Goal: Information Seeking & Learning: Learn about a topic

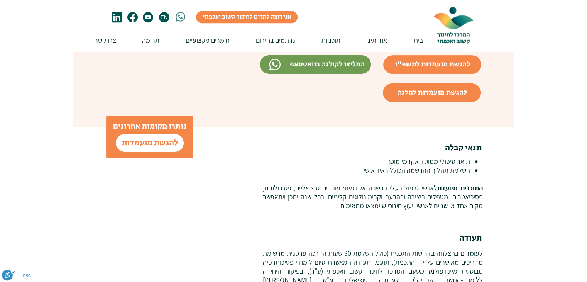
scroll to position [812, 0]
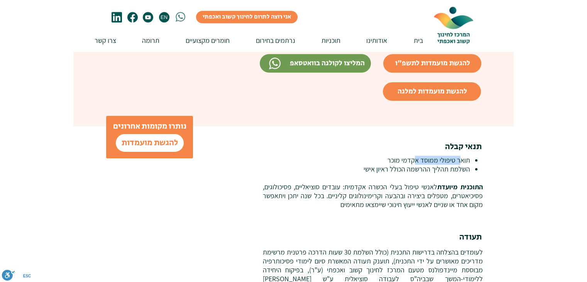
drag, startPoint x: 462, startPoint y: 139, endPoint x: 413, endPoint y: 142, distance: 48.8
click at [413, 156] on p "תואר טיפולי ממוסד אקדמי מוכר" at bounding box center [366, 160] width 208 height 9
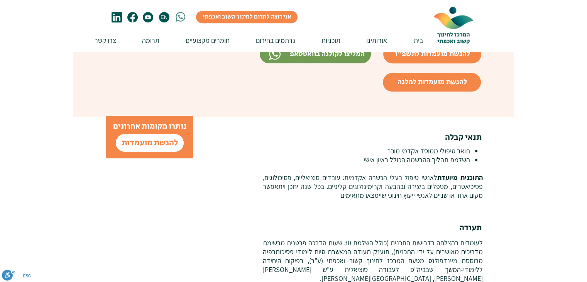
scroll to position [821, 0]
click at [338, 173] on p "התוכנית מיועדת לאנשי טיפול בעלי הכשרה אקדמית: עובדים סוציאליים, פסיכולוגים, פסי…" at bounding box center [372, 186] width 220 height 27
click at [326, 173] on p "התוכנית מיועדת לאנשי טיפול בעלי הכשרה אקדמית: עובדים סוציאליים, פסיכולוגים, פסי…" at bounding box center [372, 186] width 220 height 27
click at [325, 173] on p "התוכנית מיועדת לאנשי טיפול בעלי הכשרה אקדמית: עובדים סוציאליים, פסיכולוגים, פסי…" at bounding box center [372, 186] width 220 height 27
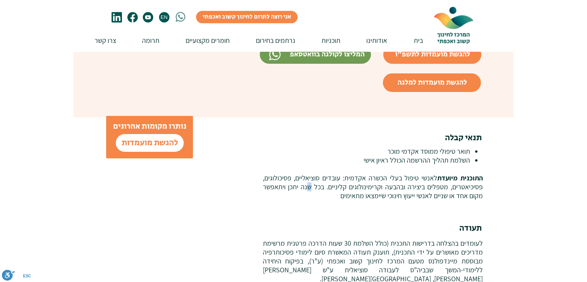
click at [313, 173] on p "התוכנית מיועדת לאנשי טיפול בעלי הכשרה אקדמית: עובדים סוציאליים, פסיכולוגים, פסי…" at bounding box center [372, 186] width 220 height 27
click at [298, 173] on p "התוכנית מיועדת לאנשי טיפול בעלי הכשרה אקדמית: עובדים סוציאליים, פסיכולוגים, פסי…" at bounding box center [372, 186] width 220 height 27
drag, startPoint x: 284, startPoint y: 168, endPoint x: 289, endPoint y: 168, distance: 4.6
click at [289, 173] on p "התוכנית מיועדת לאנשי טיפול בעלי הכשרה אקדמית: עובדים סוציאליים, פסיכולוגים, פסי…" at bounding box center [372, 186] width 220 height 27
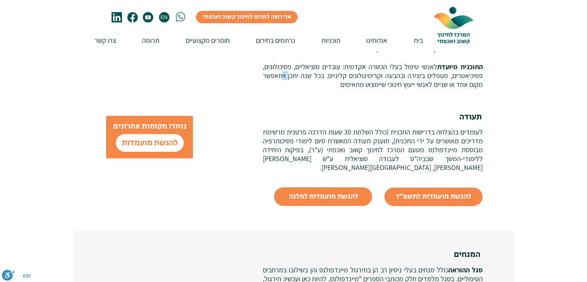
scroll to position [968, 0]
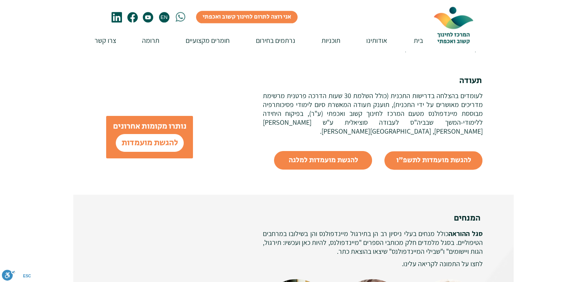
click at [423, 91] on span "לעומדים בהצלחה בדרישות התכנית (כולל השלמת 30 שעות הדרכה פרטנית מרשימת מדריכים מ…" at bounding box center [372, 113] width 220 height 44
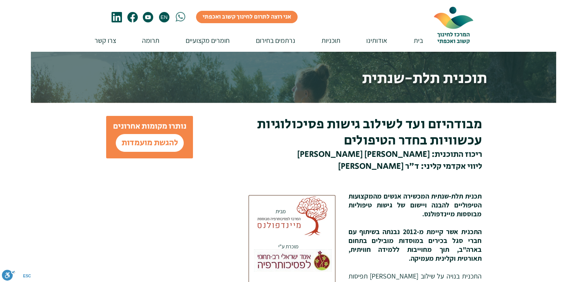
scroll to position [0, 0]
